Goal: Navigation & Orientation: Find specific page/section

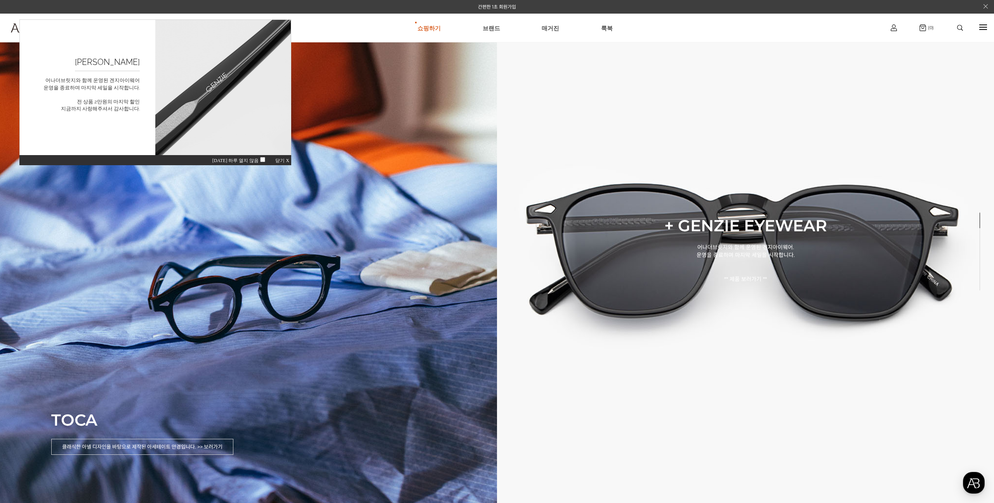
click at [284, 160] on span "닫기 X" at bounding box center [282, 160] width 14 height 5
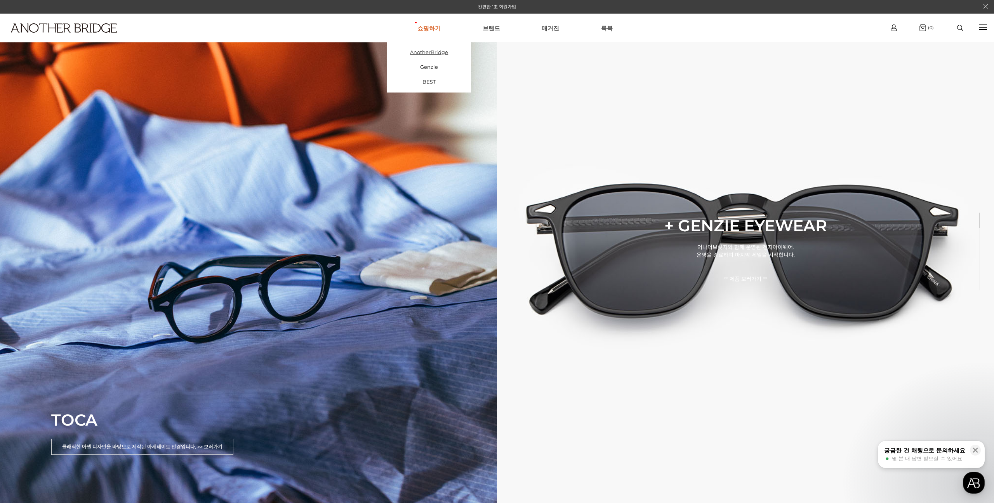
click at [436, 51] on link "AnotherBridge" at bounding box center [429, 52] width 84 height 15
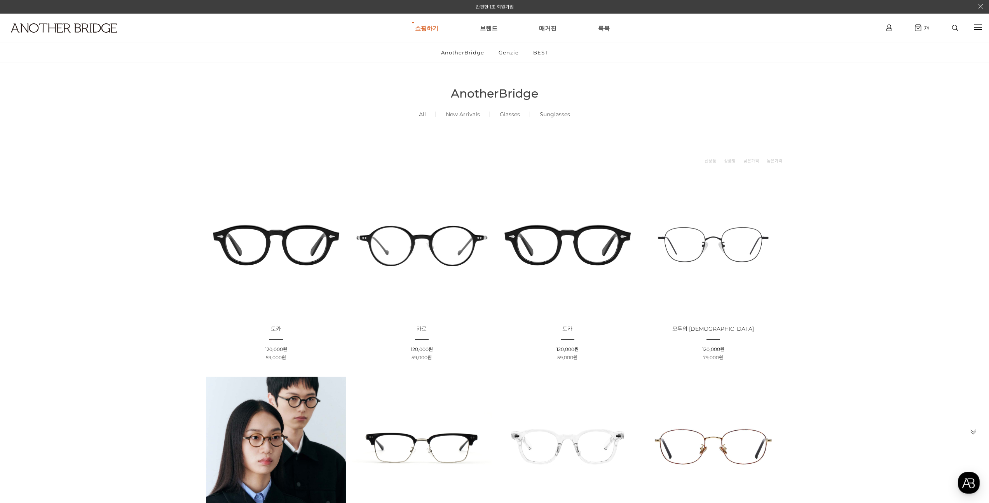
click at [549, 172] on li "상품명 : 토카 판매가 : 120,000원 할인판매가 : 59,000원" at bounding box center [567, 268] width 146 height 194
click at [87, 29] on img at bounding box center [64, 27] width 106 height 9
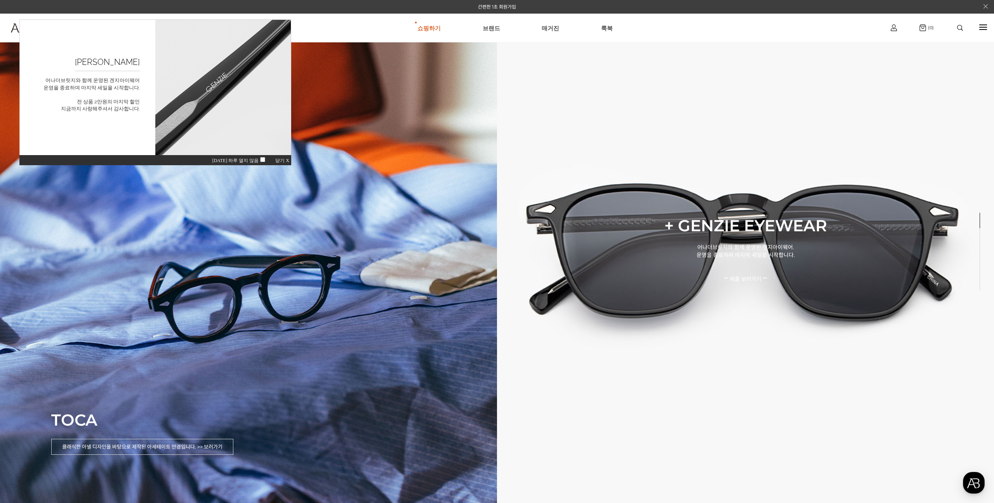
click at [287, 161] on span "닫기 X" at bounding box center [282, 160] width 14 height 5
